Goal: Information Seeking & Learning: Learn about a topic

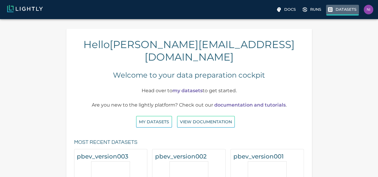
click at [336, 11] on p "Datasets" at bounding box center [346, 10] width 21 height 6
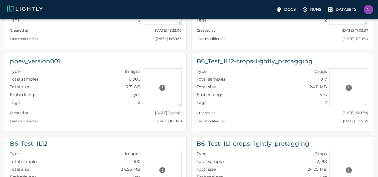
scroll to position [72, 0]
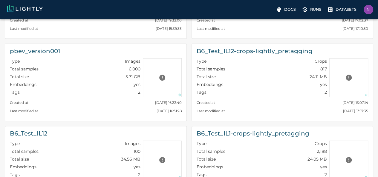
scroll to position [85, 0]
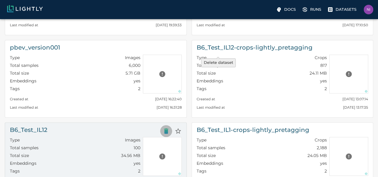
click at [168, 128] on icon "Delete dataset" at bounding box center [166, 130] width 4 height 5
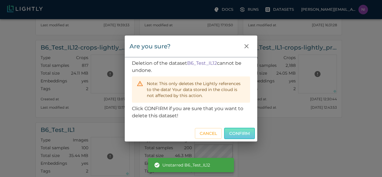
click at [242, 132] on button "Confirm" at bounding box center [239, 134] width 31 height 12
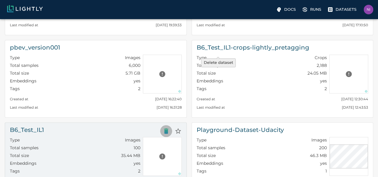
click at [168, 128] on icon "Delete dataset" at bounding box center [166, 130] width 4 height 5
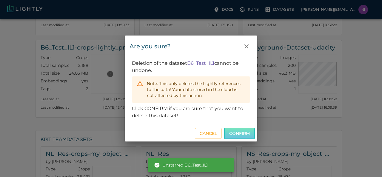
click at [238, 134] on button "Confirm" at bounding box center [239, 134] width 31 height 12
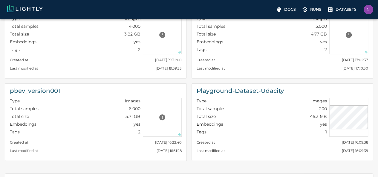
scroll to position [0, 0]
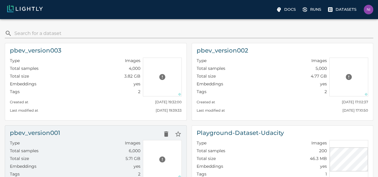
click at [60, 128] on h6 "pbev_version001" at bounding box center [35, 133] width 50 height 10
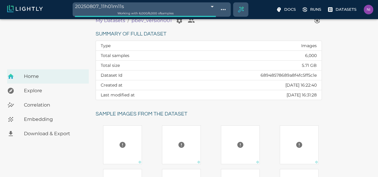
scroll to position [71, 0]
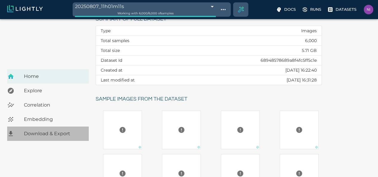
click at [52, 134] on span "Download & Export" at bounding box center [54, 133] width 60 height 7
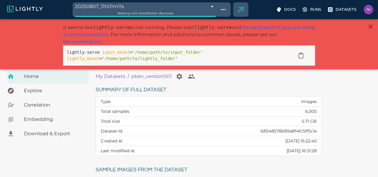
scroll to position [2, 0]
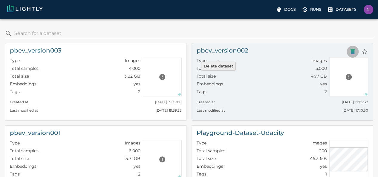
click at [351, 52] on icon "Delete dataset" at bounding box center [353, 51] width 4 height 5
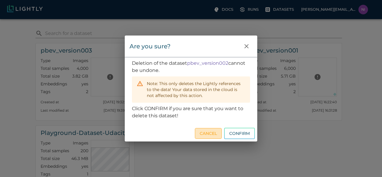
click at [204, 136] on button "Cancel" at bounding box center [208, 133] width 27 height 11
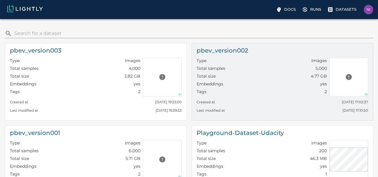
click at [198, 141] on div "pbev_version003 Type Images Total samples 4,000 Total size 3.82 GB Embeddings y…" at bounding box center [186, 123] width 373 height 170
click at [197, 49] on h6 "pbev_version002" at bounding box center [222, 51] width 51 height 10
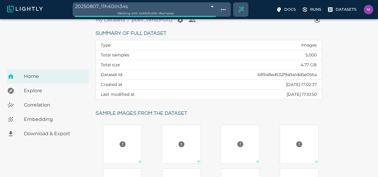
scroll to position [57, 0]
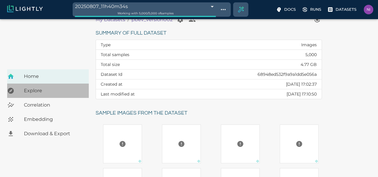
click at [47, 88] on span "Explore" at bounding box center [54, 90] width 60 height 7
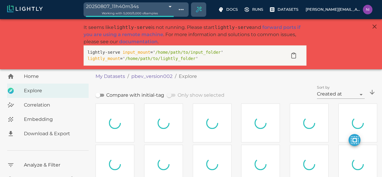
type input "1.50576853752136"
type input "3.04076853752136"
type input "19.0219097137451"
type input "36.3339097137451"
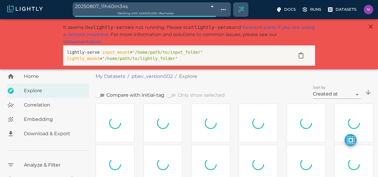
type input "1.50576853752136"
type input "3.04076853752136"
type input "19.0219097137451"
type input "36.3339097137451"
type input "1.50576853752136"
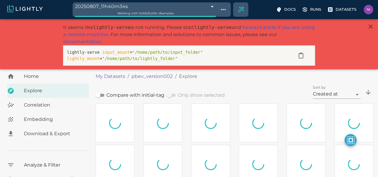
type input "3.04076853752136"
type input "19.0219097137451"
type input "36.3339097137451"
type input "1.50576853752136"
type input "3.04076853752136"
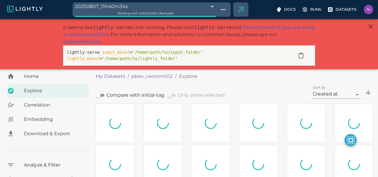
type input "19.0219097137451"
type input "36.3339097137451"
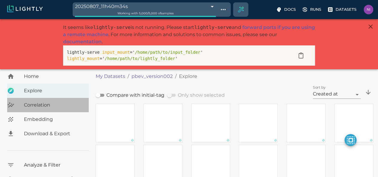
click at [48, 105] on span "Correlation" at bounding box center [54, 105] width 60 height 7
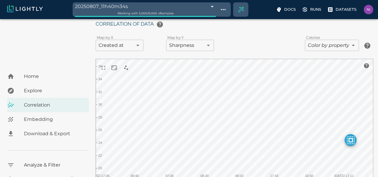
scroll to position [68, 0]
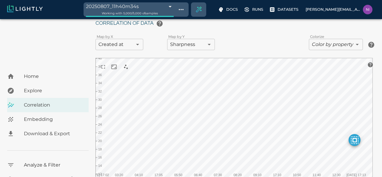
click at [203, 45] on body "20250807_11h40m34s 689490b4be0ace45dc2c64ec Working with 5,000 / 5,000 of sampl…" at bounding box center [191, 81] width 382 height 260
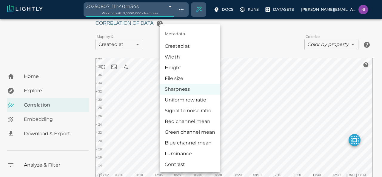
click at [253, 39] on div at bounding box center [191, 88] width 382 height 177
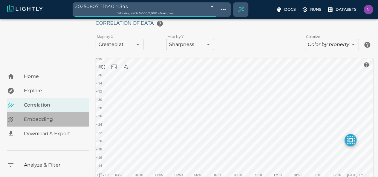
click at [63, 121] on span "Embedding" at bounding box center [54, 119] width 60 height 7
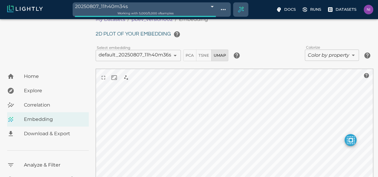
scroll to position [57, 0]
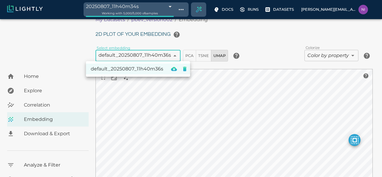
click at [168, 53] on body "20250807_11h40m34s 689490b4be0ace45dc2c64ec Working with 5,000 / 5,000 of sampl…" at bounding box center [191, 92] width 382 height 260
click at [168, 53] on div at bounding box center [191, 88] width 382 height 177
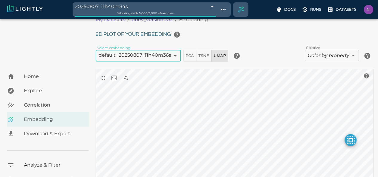
click at [189, 55] on span "PCA" at bounding box center [190, 55] width 8 height 7
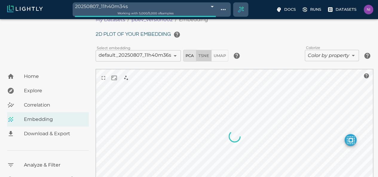
click at [200, 55] on span "TSNE" at bounding box center [203, 55] width 11 height 7
click at [215, 56] on span "UMAP" at bounding box center [220, 55] width 12 height 7
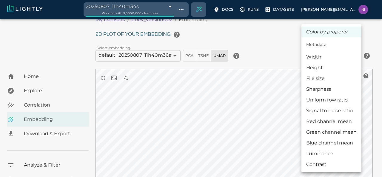
click at [345, 57] on body "20250807_11h40m34s 689490b4be0ace45dc2c64ec Working with 5,000 / 5,000 of sampl…" at bounding box center [191, 92] width 382 height 260
click at [330, 163] on li "Contrast" at bounding box center [332, 164] width 60 height 11
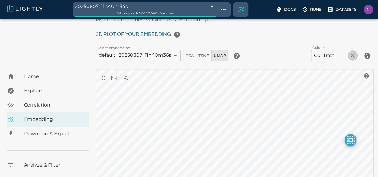
click at [350, 53] on icon "button" at bounding box center [352, 55] width 7 height 7
type input "false"
click at [288, 54] on div "Colorize Color by property false ​" at bounding box center [300, 56] width 118 height 12
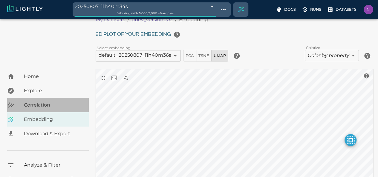
click at [47, 102] on span "Correlation" at bounding box center [54, 105] width 60 height 7
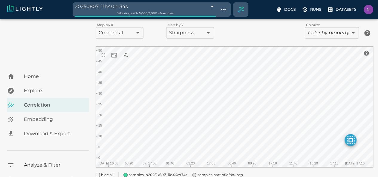
scroll to position [102, 0]
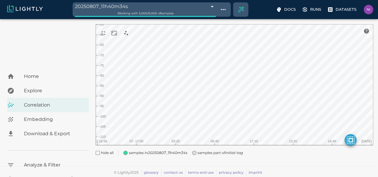
click at [152, 172] on link "glossary" at bounding box center [151, 172] width 15 height 4
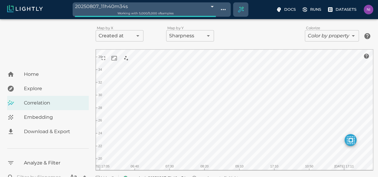
scroll to position [102, 0]
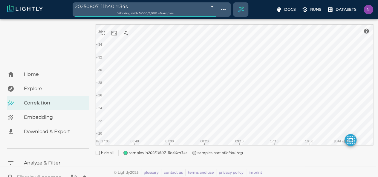
click at [54, 175] on div "© Lightly 2025 glossary contact us terms and use privacy policy imprint" at bounding box center [187, 171] width 378 height 10
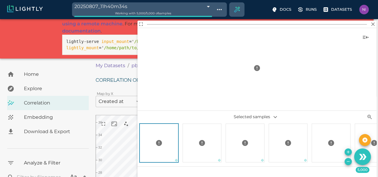
scroll to position [0, 0]
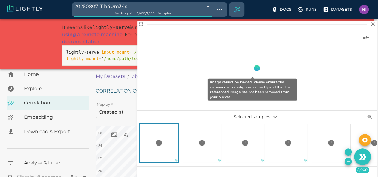
click at [254, 68] on icon "Image cannot be loaded. Please ensure the datasource is configured correctly an…" at bounding box center [257, 68] width 6 height 6
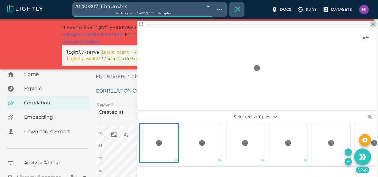
click at [370, 24] on icon "button" at bounding box center [373, 24] width 6 height 6
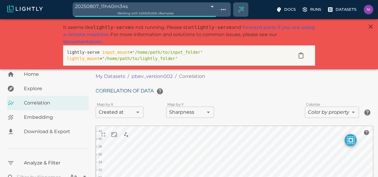
click at [274, 95] on h6 "Correlation of data" at bounding box center [235, 91] width 278 height 12
